Goal: Find specific page/section: Find specific page/section

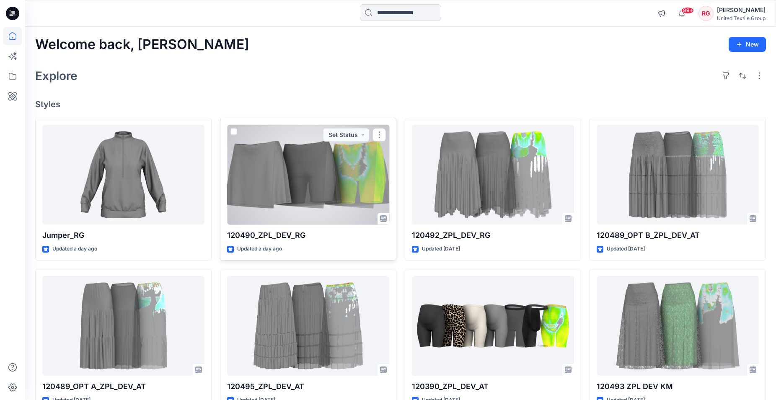
click at [322, 171] on div at bounding box center [308, 175] width 162 height 100
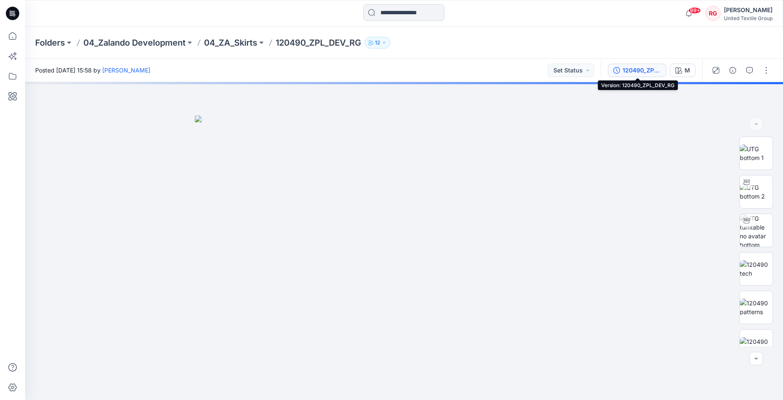
click at [645, 66] on div "120490_ZPL_DEV_RG" at bounding box center [642, 70] width 39 height 9
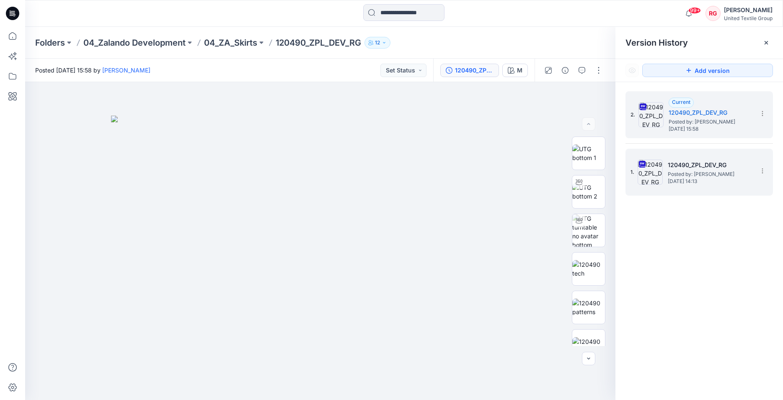
click at [714, 167] on h5 "120490_ZPL_DEV_RG" at bounding box center [710, 165] width 84 height 10
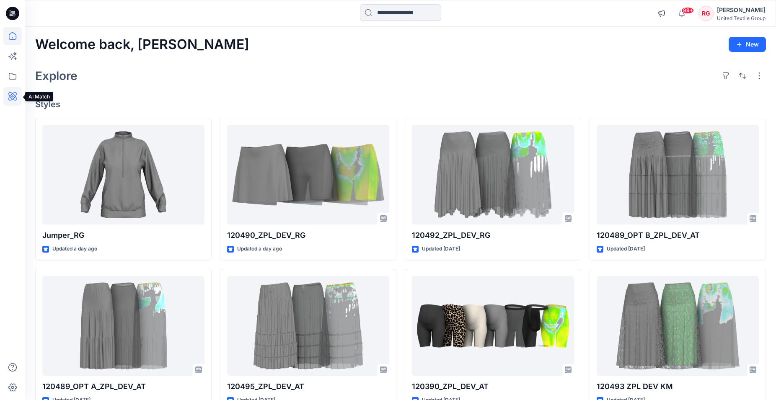
click at [14, 94] on icon at bounding box center [12, 96] width 18 height 18
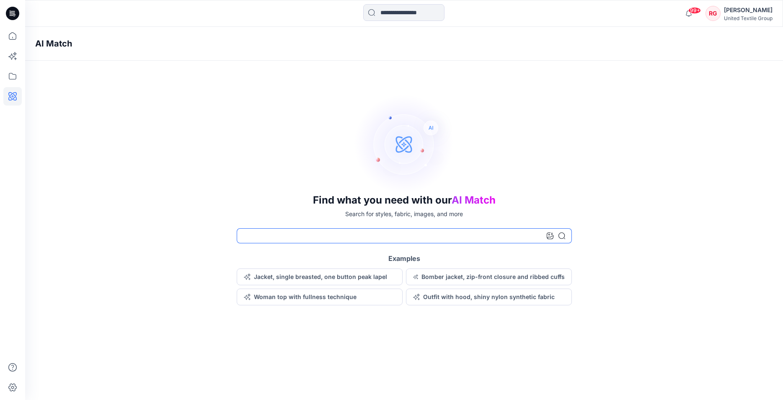
click at [257, 236] on input at bounding box center [404, 235] width 335 height 15
type input "******"
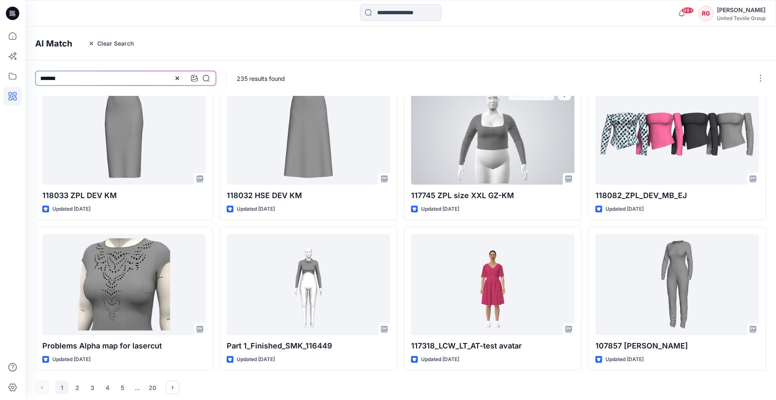
scroll to position [174, 0]
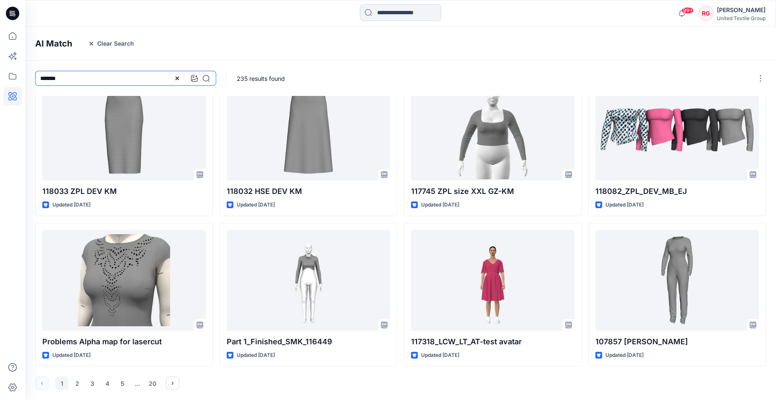
click at [85, 77] on input "******" at bounding box center [125, 78] width 181 height 15
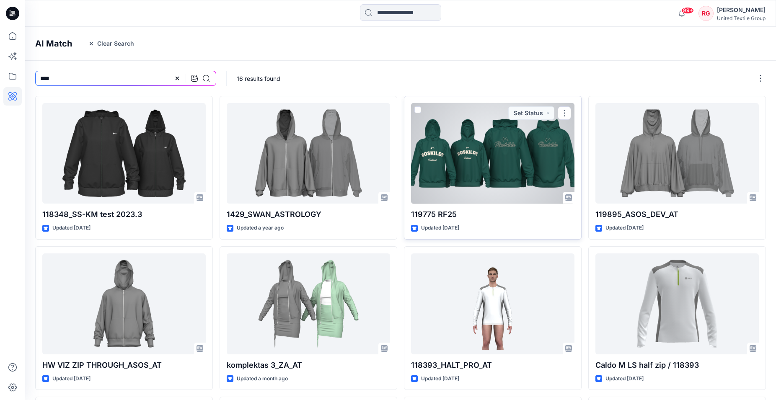
type input "****"
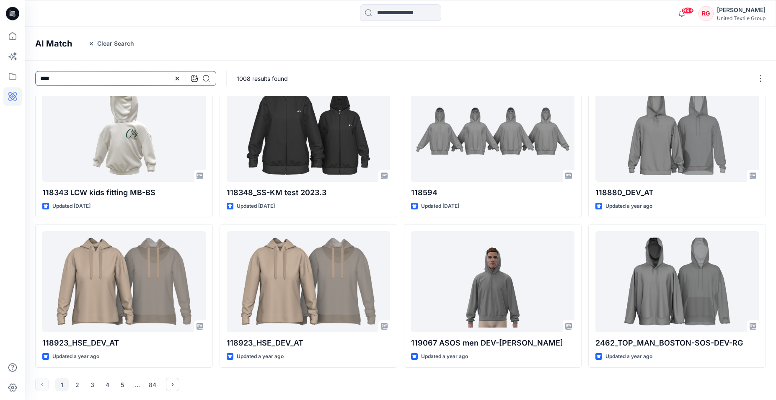
scroll to position [174, 0]
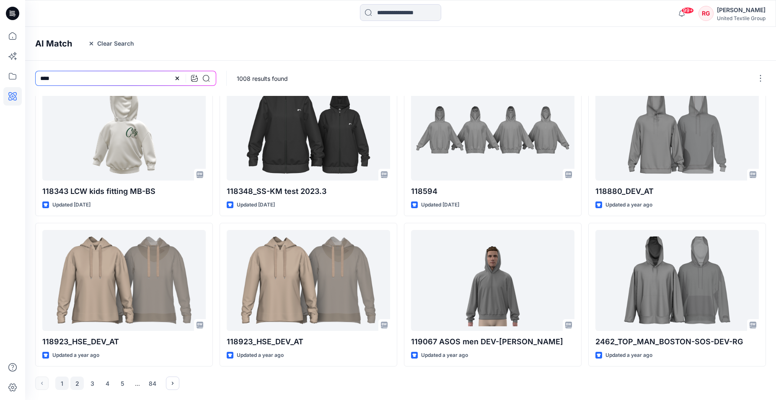
click at [76, 384] on button "2" at bounding box center [76, 383] width 13 height 13
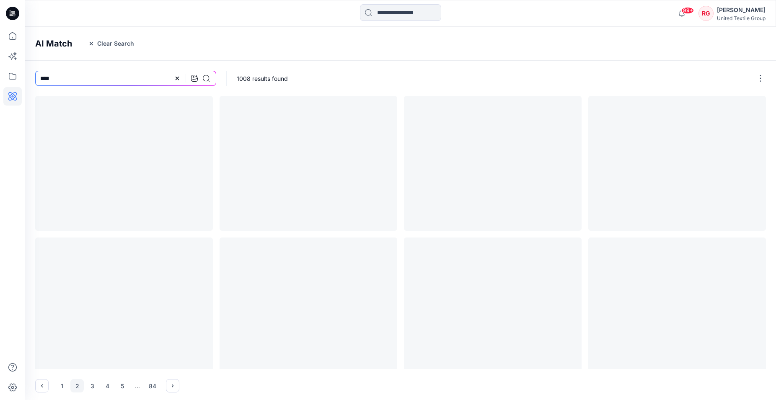
scroll to position [0, 0]
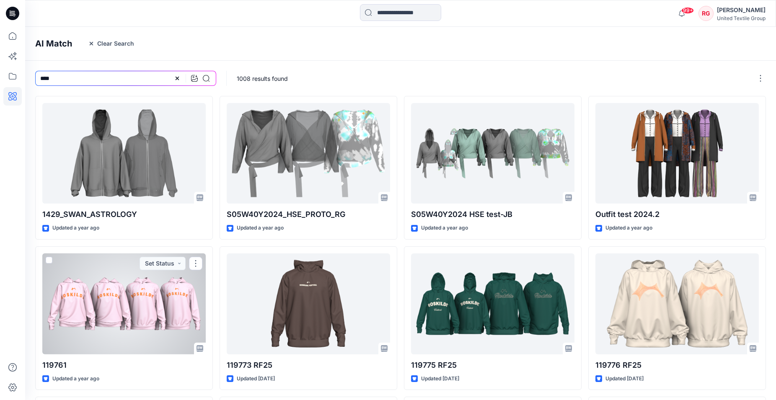
click at [76, 384] on div "119761 Updated a year ago Set Status" at bounding box center [124, 318] width 178 height 144
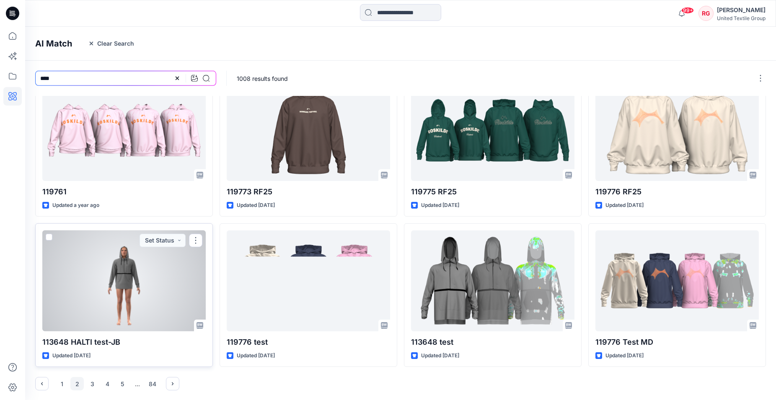
scroll to position [174, 0]
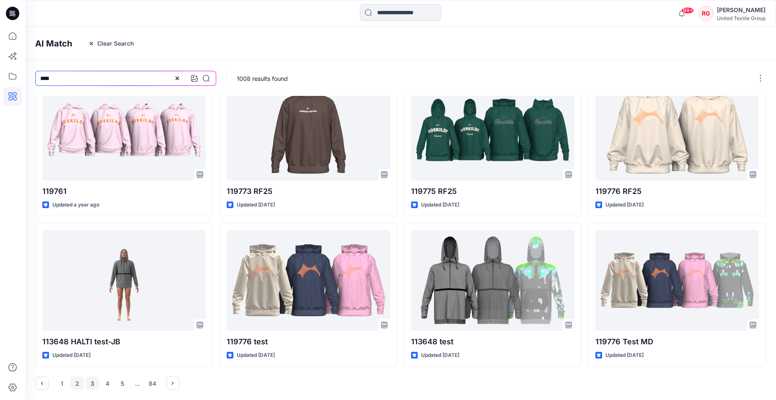
click at [92, 382] on button "3" at bounding box center [92, 383] width 13 height 13
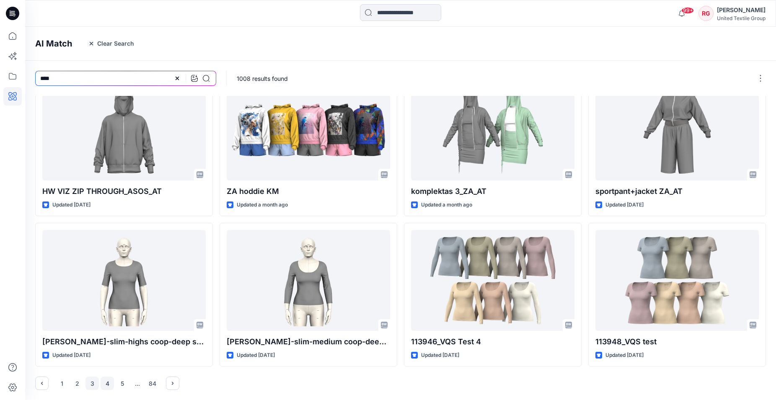
click at [107, 383] on button "4" at bounding box center [107, 383] width 13 height 13
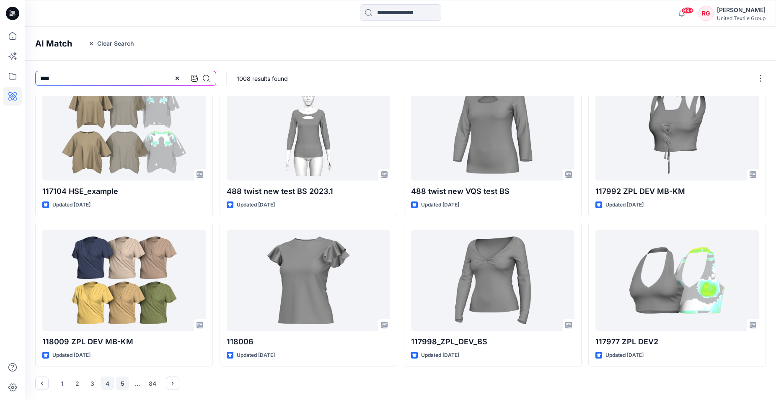
click at [121, 383] on button "5" at bounding box center [122, 383] width 13 height 13
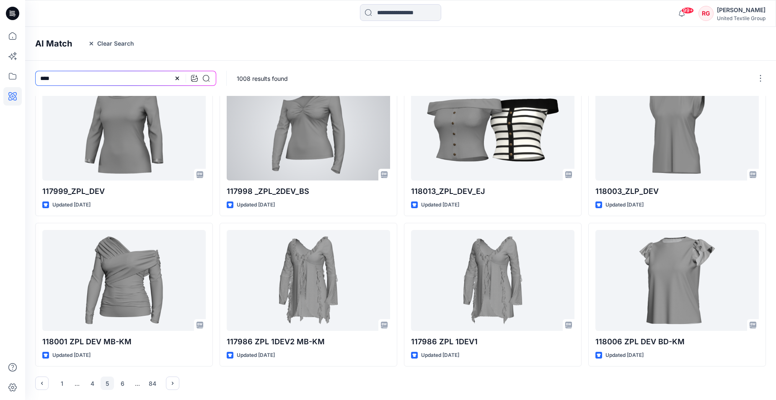
scroll to position [0, 0]
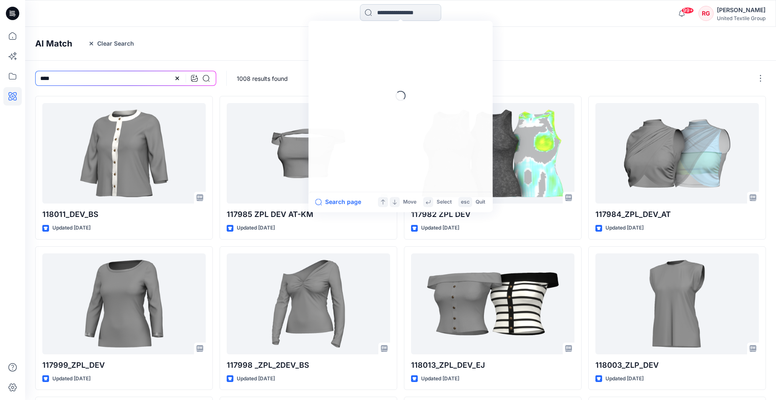
click at [393, 12] on input at bounding box center [400, 12] width 81 height 17
type input "**"
click at [441, 13] on icon at bounding box center [438, 12] width 3 height 3
click at [577, 39] on div "AI Match Clear Search" at bounding box center [413, 44] width 776 height 34
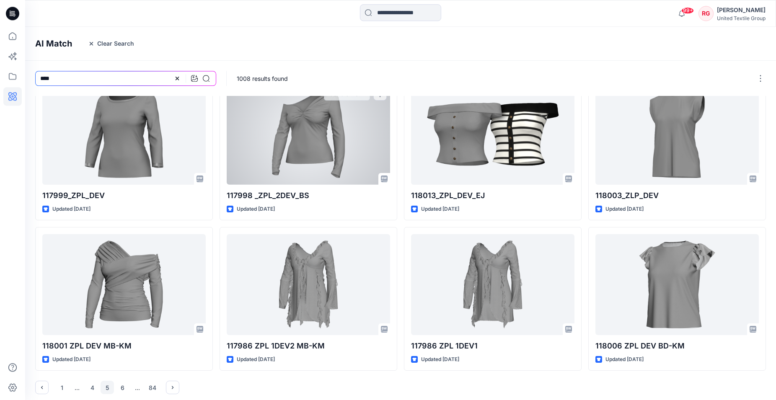
scroll to position [174, 0]
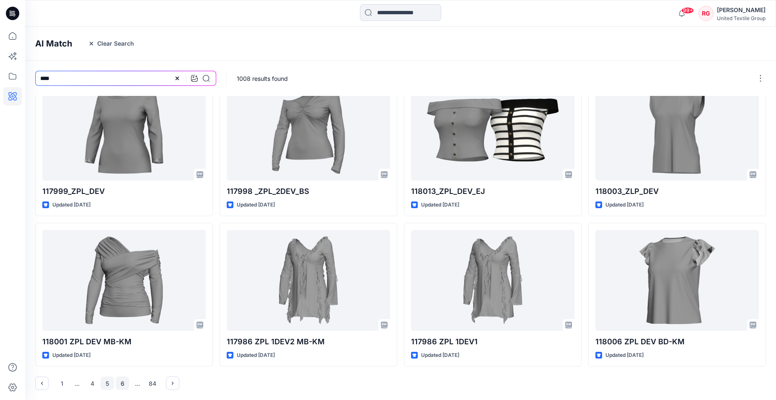
click at [124, 384] on button "6" at bounding box center [122, 383] width 13 height 13
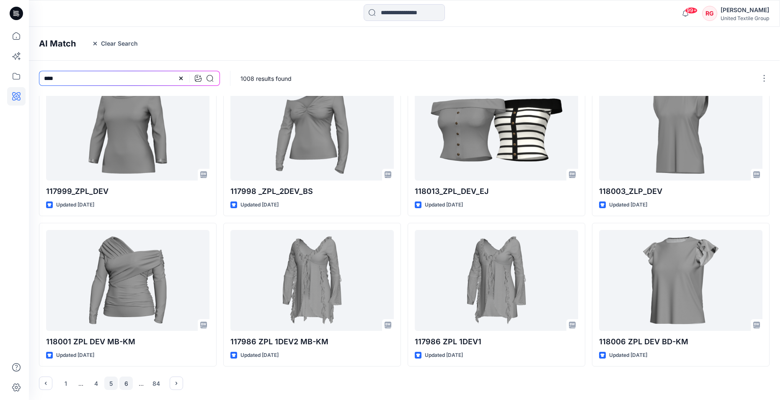
scroll to position [0, 0]
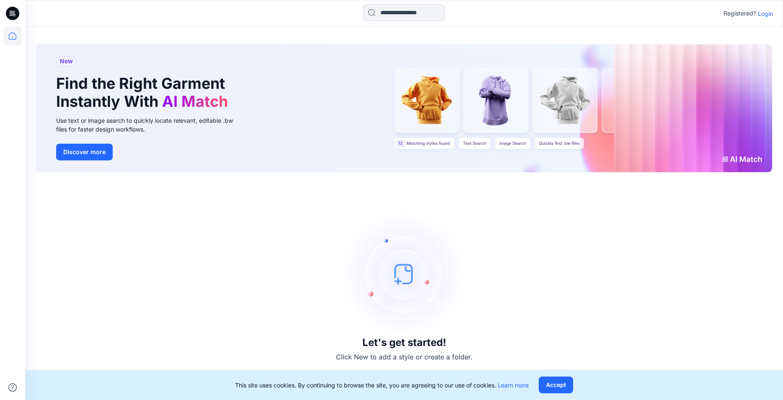
click at [768, 13] on p "Login" at bounding box center [765, 13] width 15 height 9
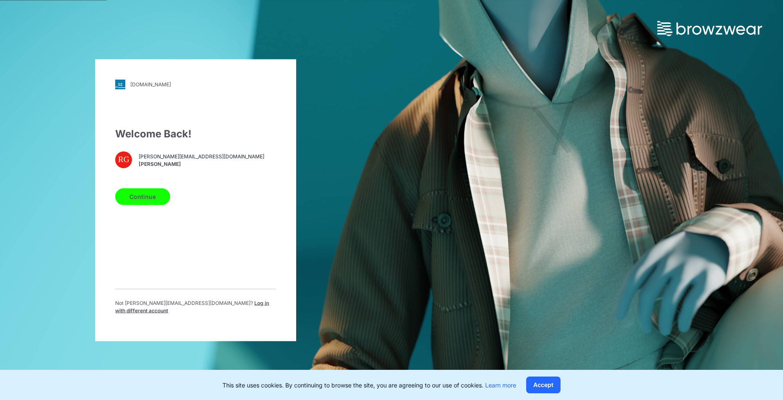
click at [154, 202] on button "Continue" at bounding box center [142, 196] width 55 height 17
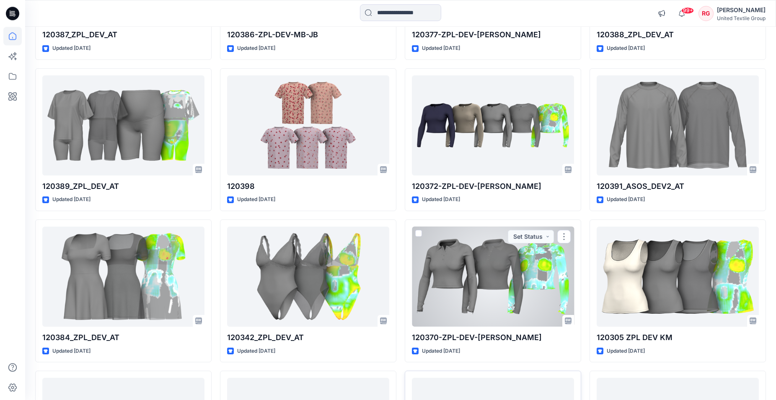
scroll to position [7471, 0]
